Goal: Task Accomplishment & Management: Complete application form

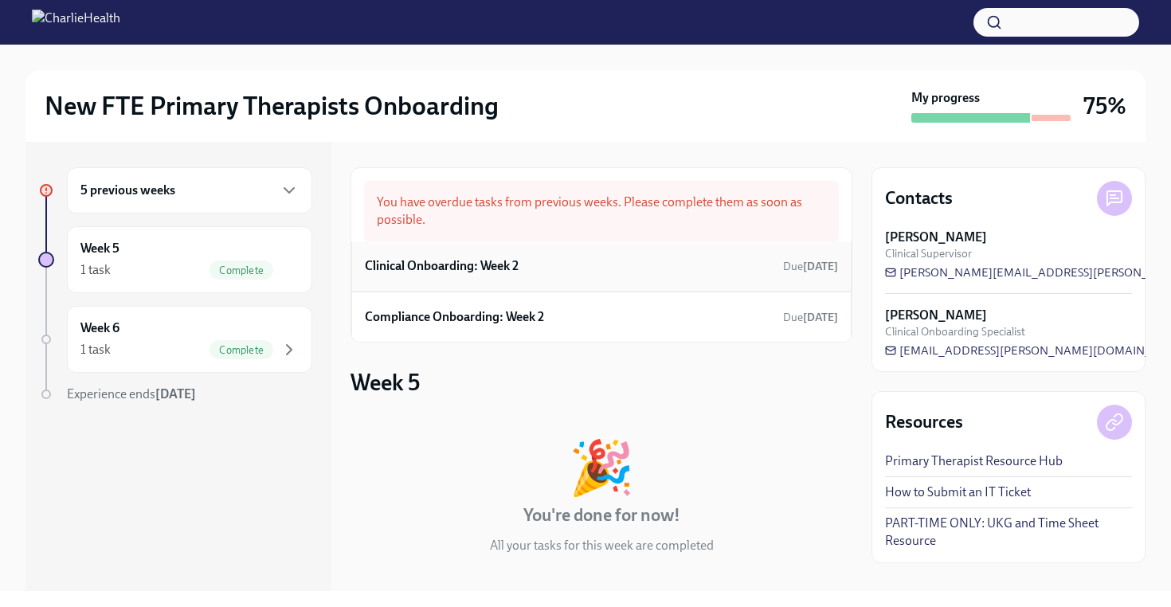
click at [585, 272] on div "Clinical Onboarding: Week 2 Due [DATE]" at bounding box center [601, 266] width 473 height 24
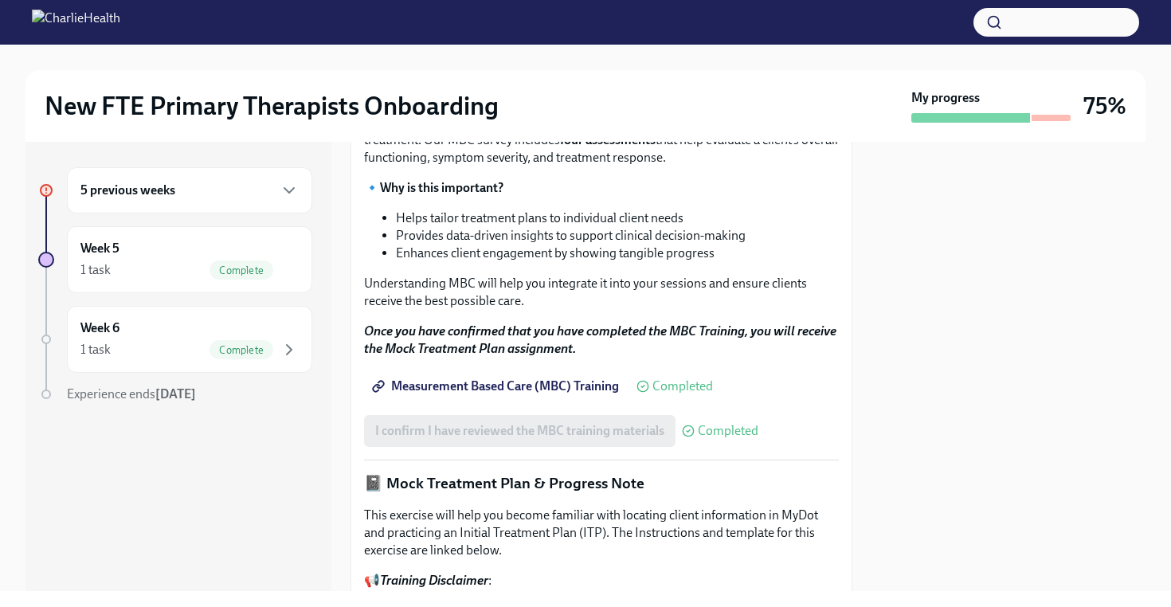
scroll to position [1365, 0]
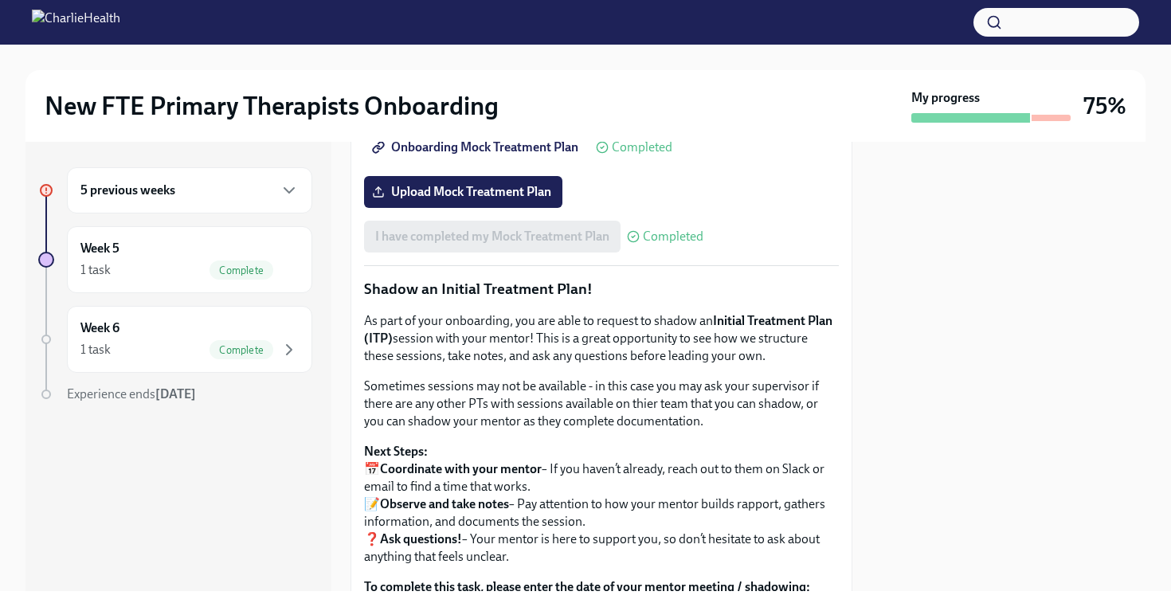
click at [543, 155] on span "Onboarding Mock Treatment Plan" at bounding box center [476, 147] width 203 height 16
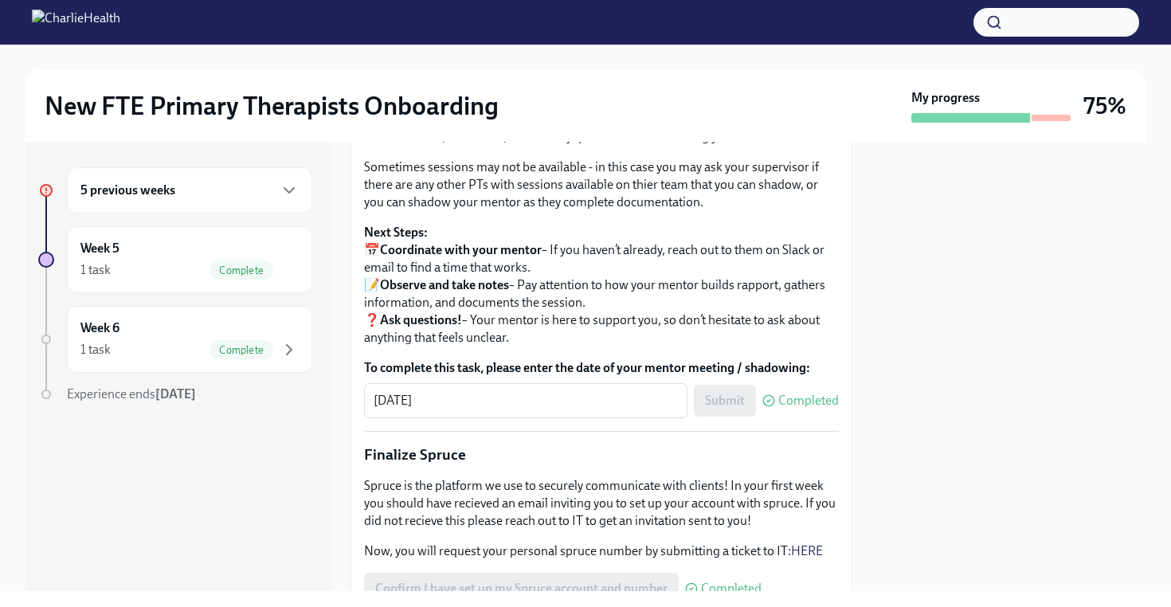
scroll to position [1919, 0]
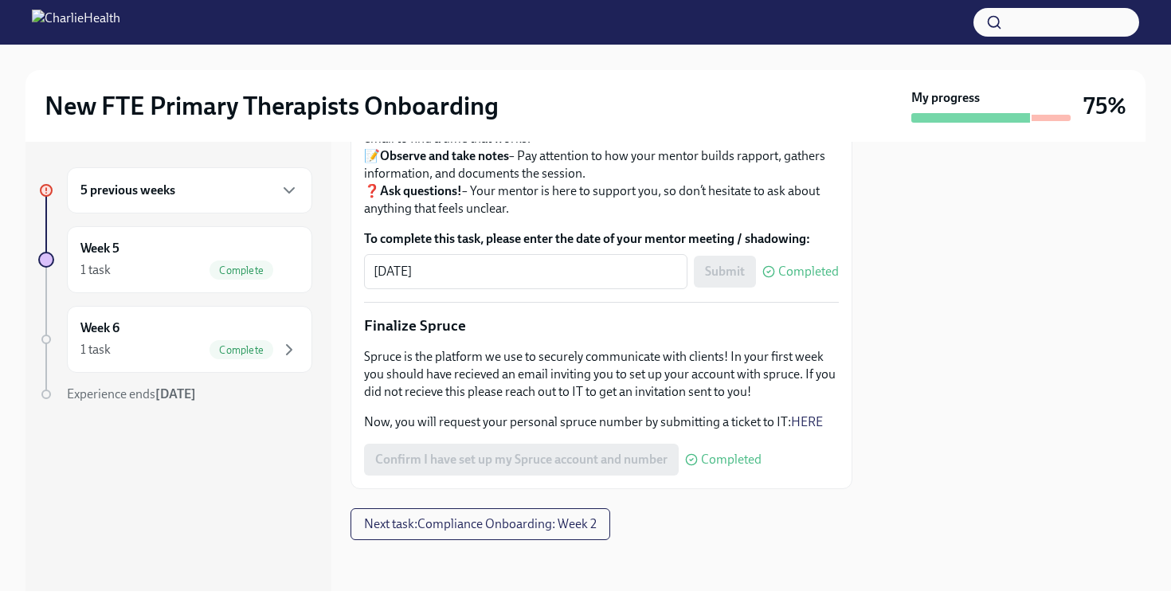
click at [262, 196] on div "5 previous weeks" at bounding box center [189, 190] width 218 height 19
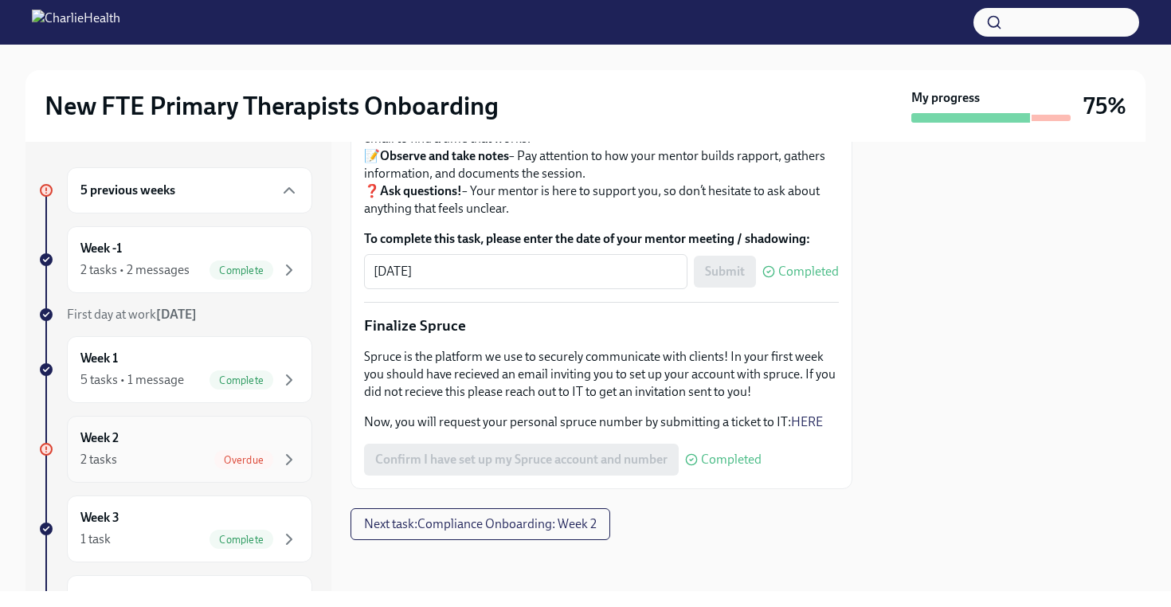
click at [190, 468] on div "2 tasks Overdue" at bounding box center [189, 459] width 218 height 19
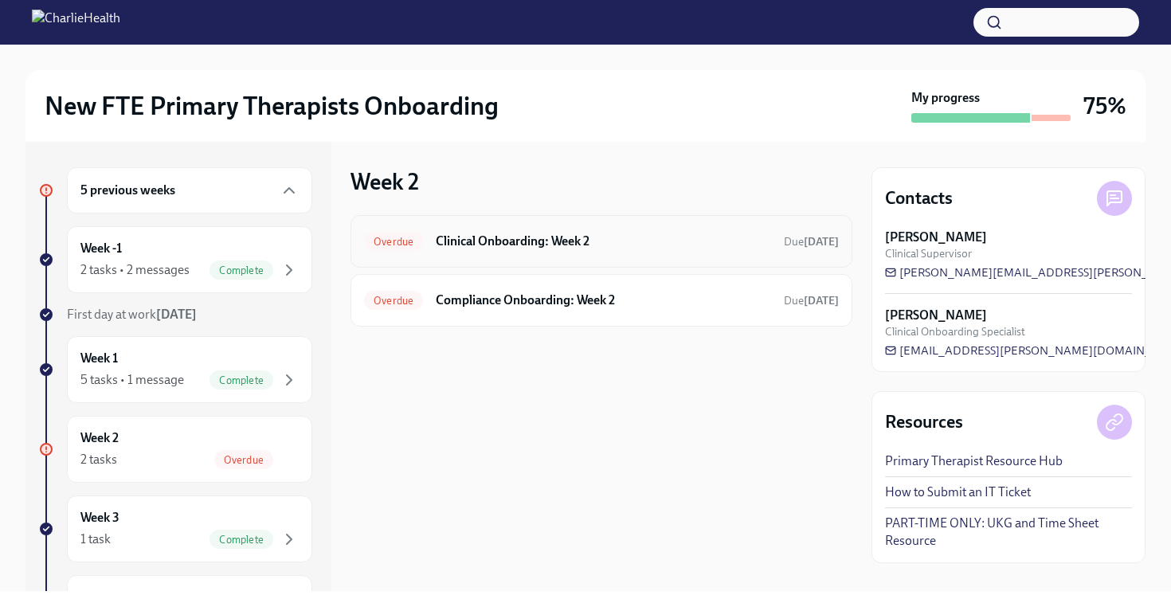
click at [460, 255] on div "Overdue Clinical Onboarding: Week 2 Due [DATE]" at bounding box center [601, 241] width 502 height 53
click at [503, 237] on h6 "Clinical Onboarding: Week 2" at bounding box center [603, 242] width 335 height 18
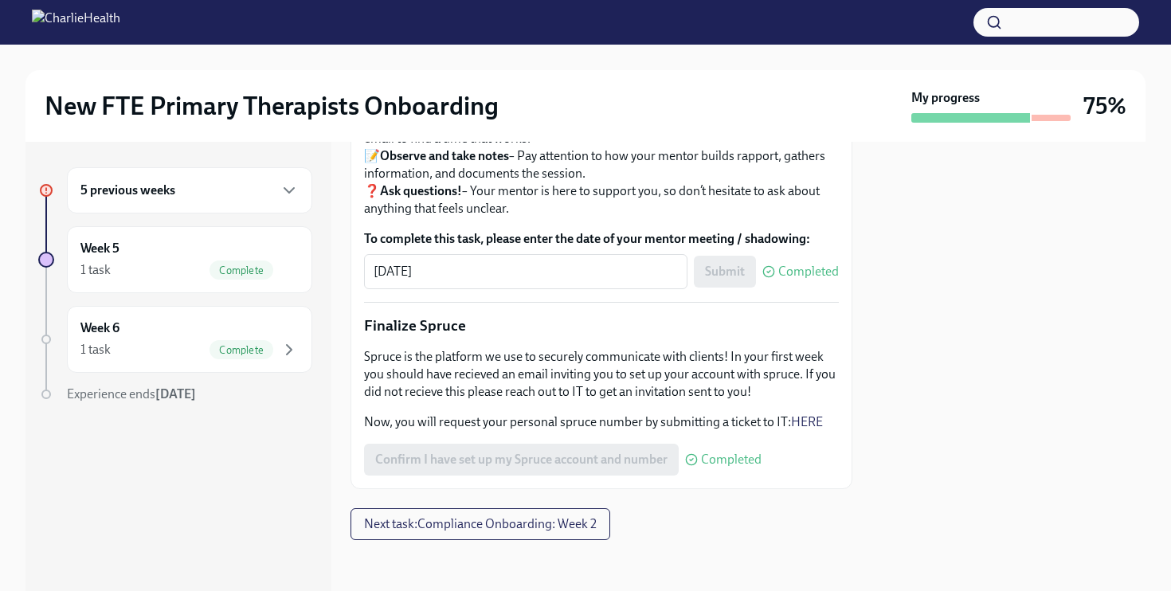
scroll to position [1919, 0]
click at [244, 198] on div "5 previous weeks" at bounding box center [189, 190] width 218 height 19
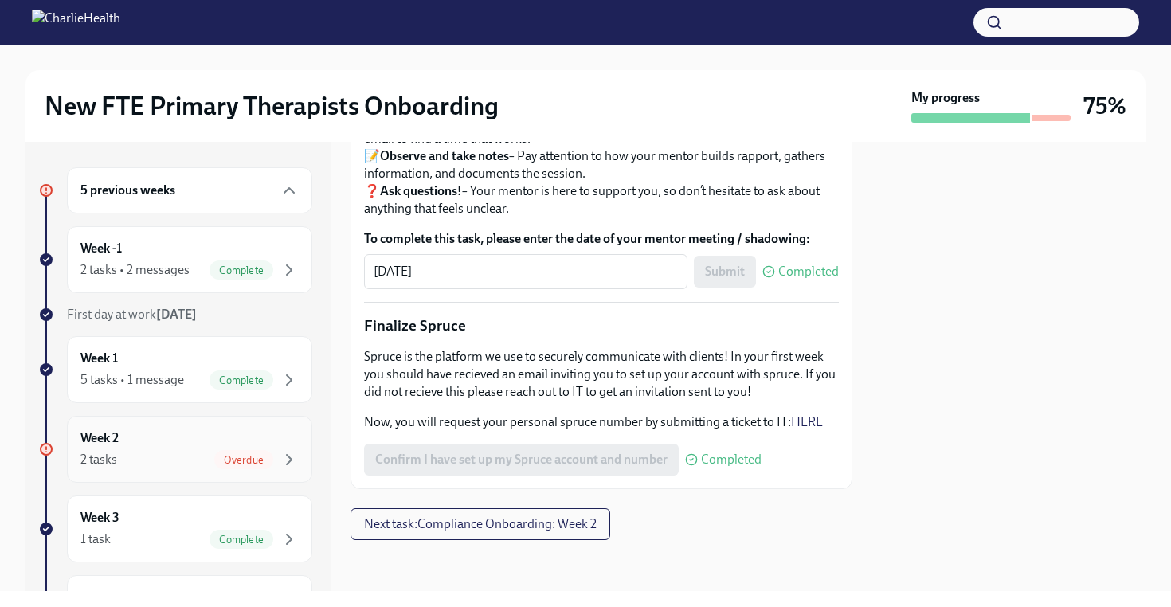
click at [261, 468] on div "Overdue" at bounding box center [256, 459] width 84 height 19
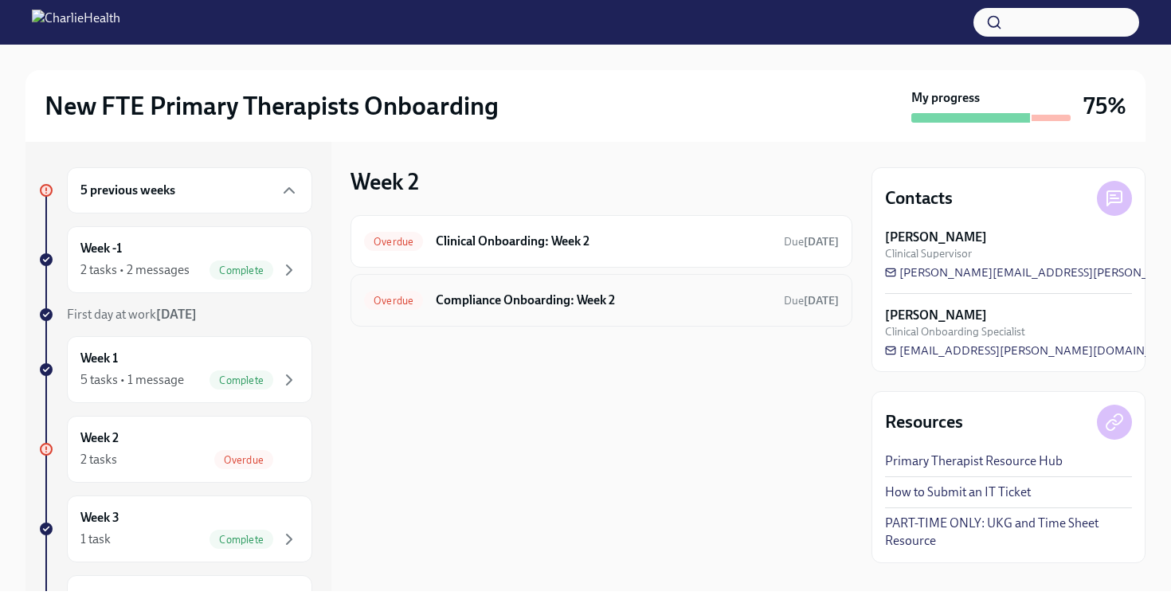
click at [520, 295] on h6 "Compliance Onboarding: Week 2" at bounding box center [603, 301] width 335 height 18
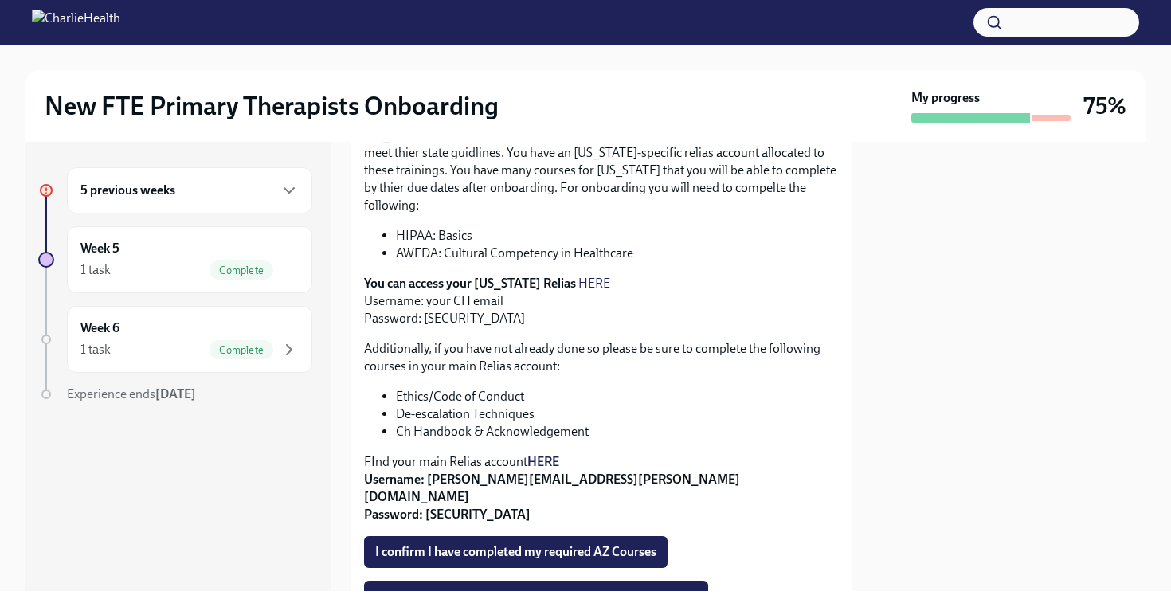
scroll to position [442, 0]
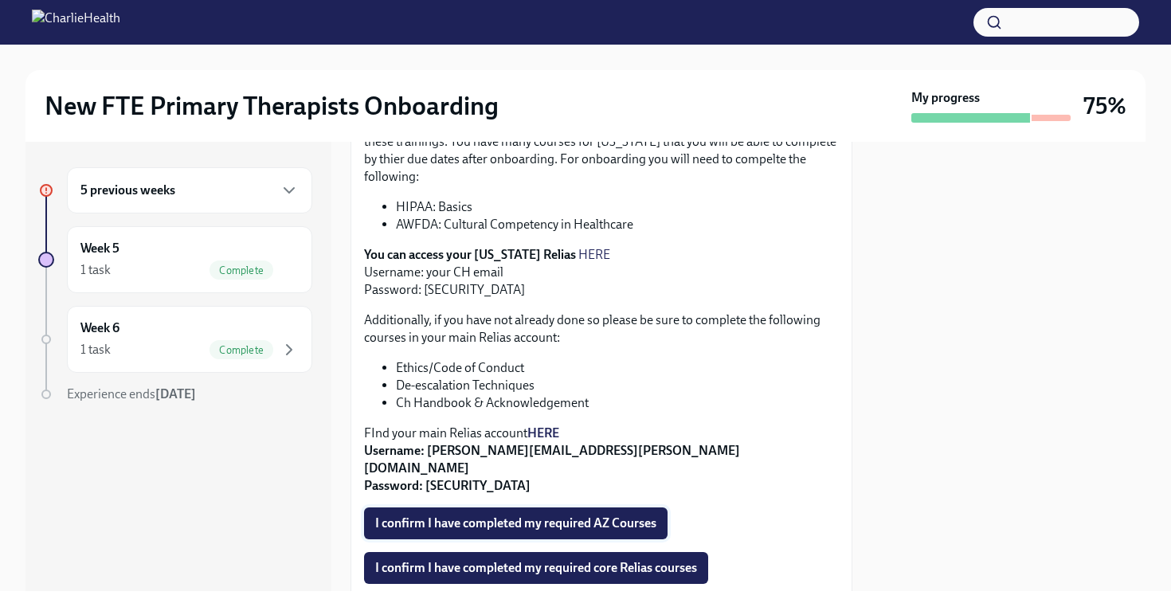
click at [608, 507] on button "I confirm I have completed my required AZ Courses" at bounding box center [515, 523] width 303 height 32
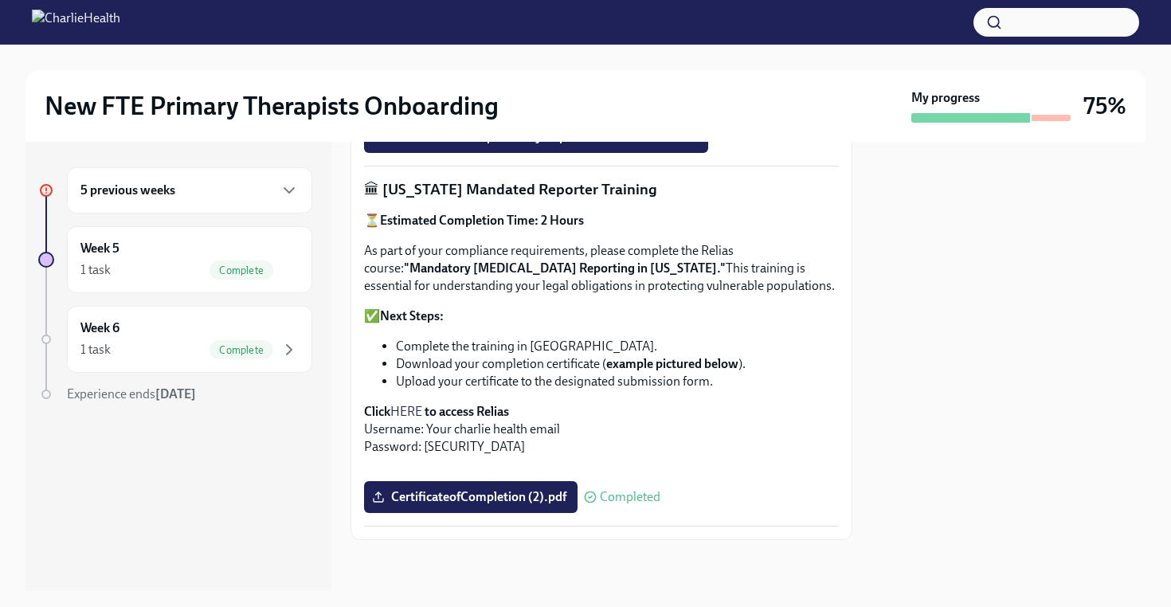
scroll to position [604, 0]
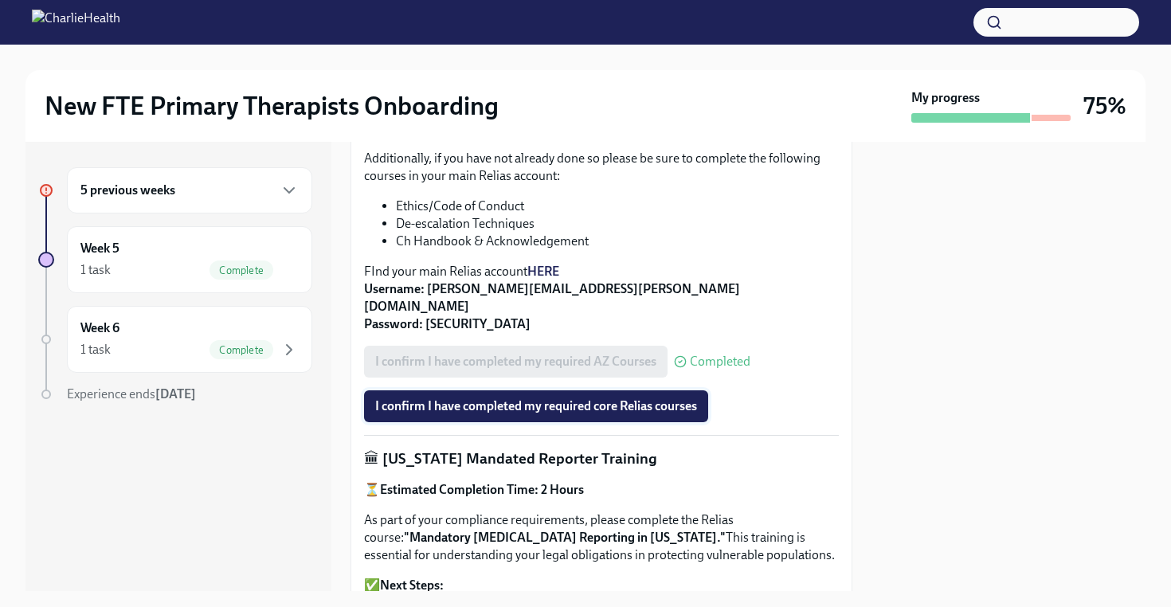
click at [618, 398] on span "I confirm I have completed my required core Relias courses" at bounding box center [536, 406] width 322 height 16
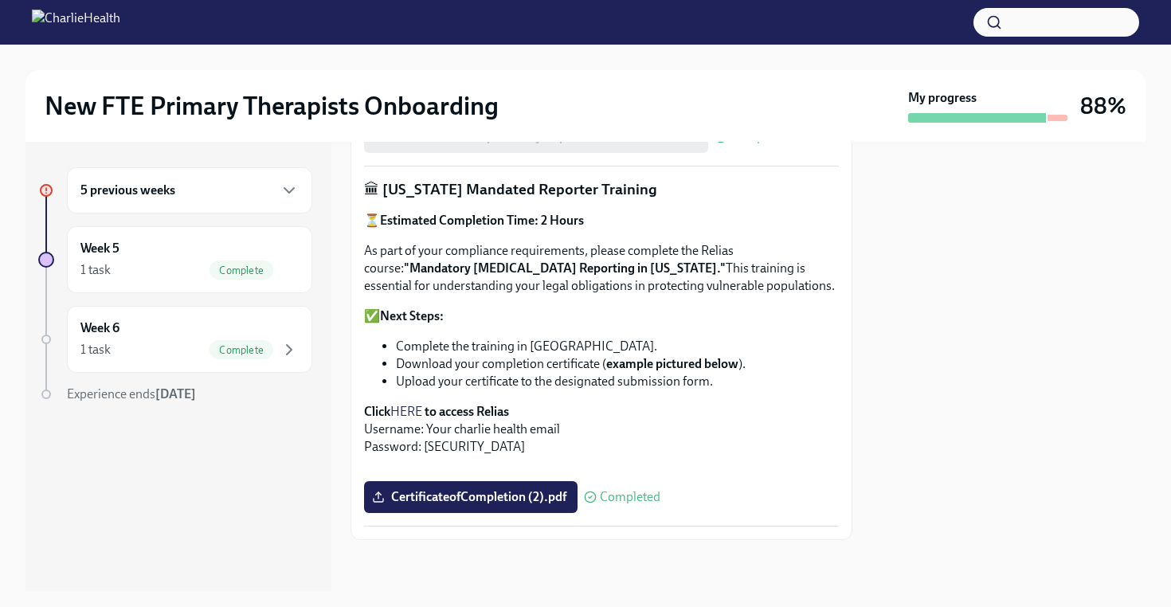
scroll to position [1142, 0]
click at [245, 189] on div "5 previous weeks" at bounding box center [189, 190] width 218 height 19
